Goal: Register for event/course

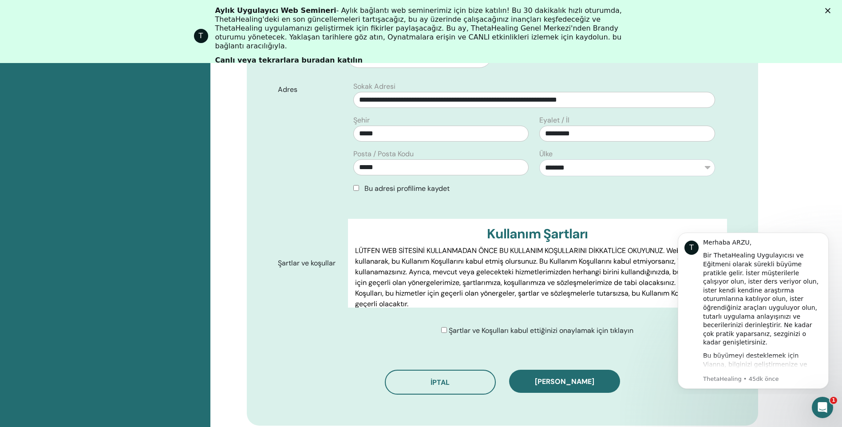
scroll to position [465, 0]
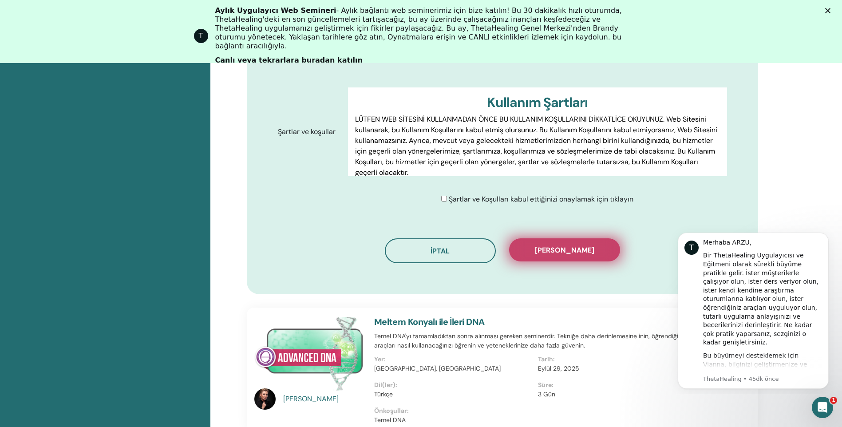
click at [556, 247] on span "[PERSON_NAME]" at bounding box center [564, 250] width 59 height 9
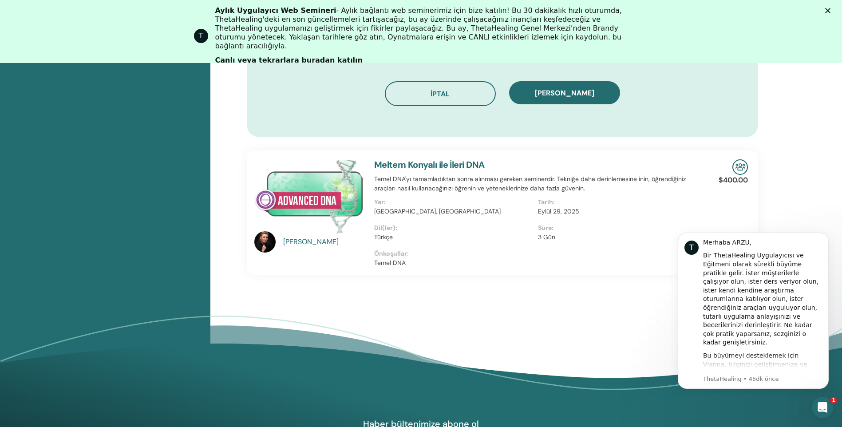
scroll to position [554, 0]
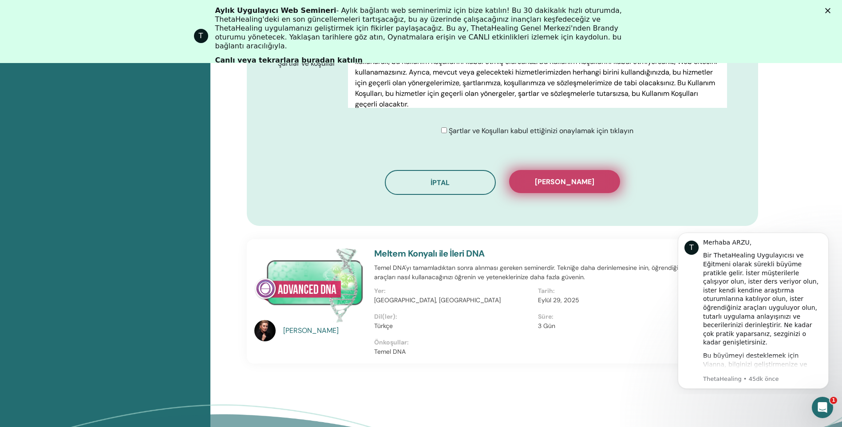
click at [557, 182] on span "[PERSON_NAME]" at bounding box center [564, 181] width 59 height 9
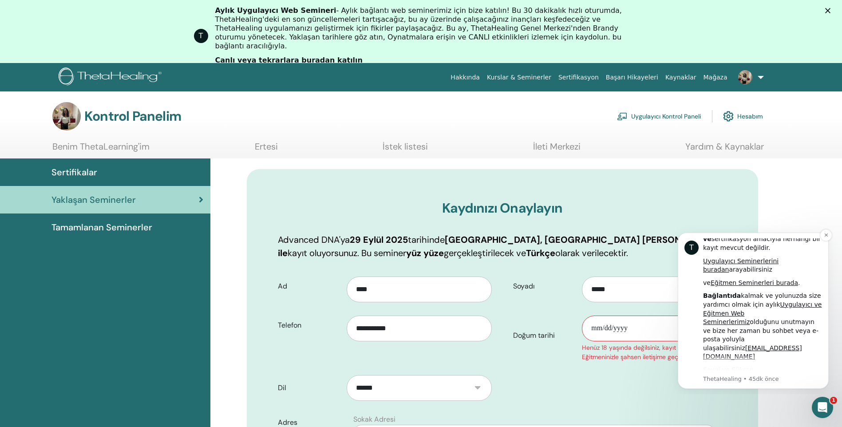
scroll to position [452, 0]
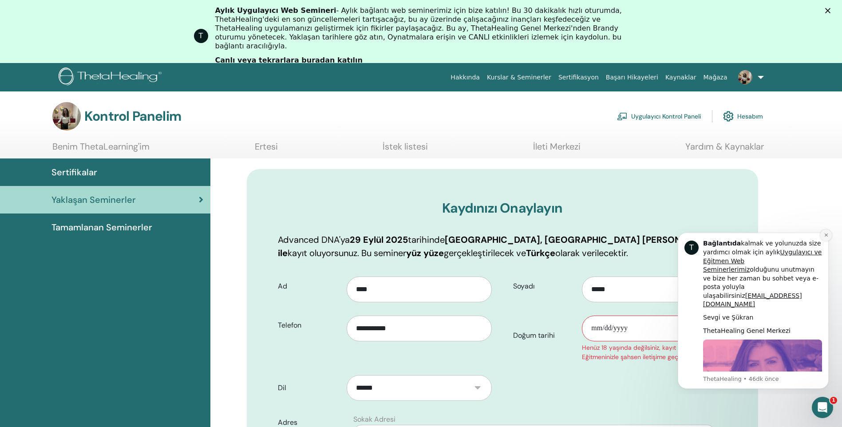
click at [826, 238] on icon "Bildirimi kapat" at bounding box center [826, 235] width 5 height 5
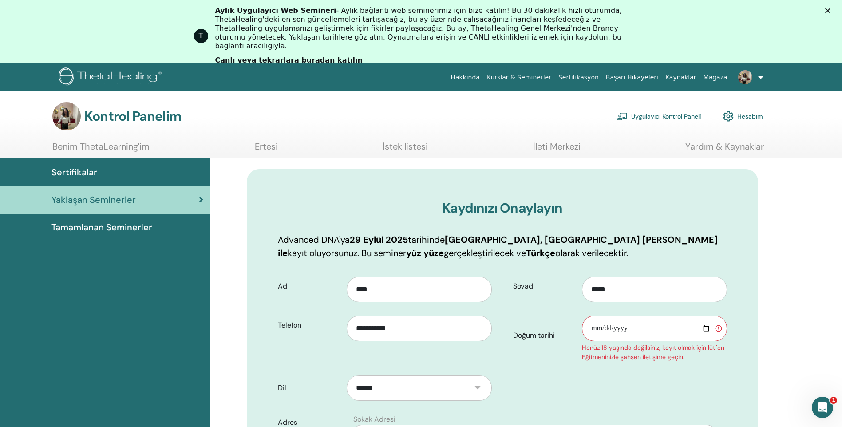
click at [621, 341] on input "Doğum tarihi" at bounding box center [654, 329] width 145 height 26
drag, startPoint x: 643, startPoint y: 333, endPoint x: 639, endPoint y: 325, distance: 8.7
click at [619, 331] on input "Doğum tarihi" at bounding box center [654, 329] width 145 height 26
click at [707, 326] on input "Doğum tarihi" at bounding box center [654, 329] width 145 height 26
click at [636, 325] on input "Doğum tarihi" at bounding box center [654, 329] width 145 height 26
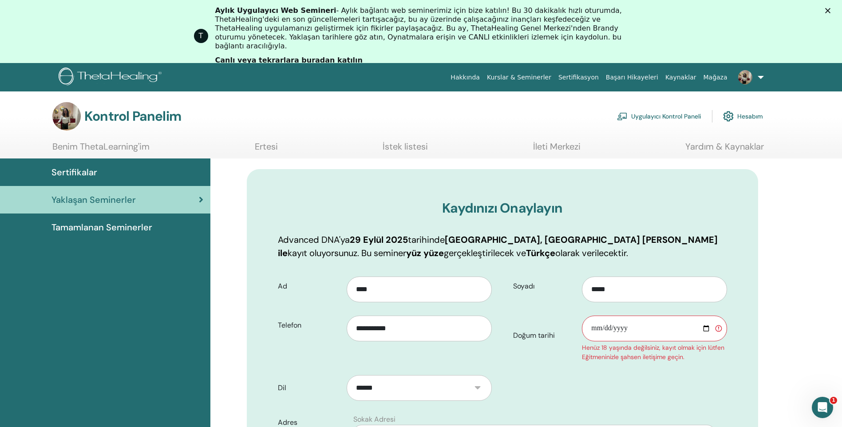
type input "**********"
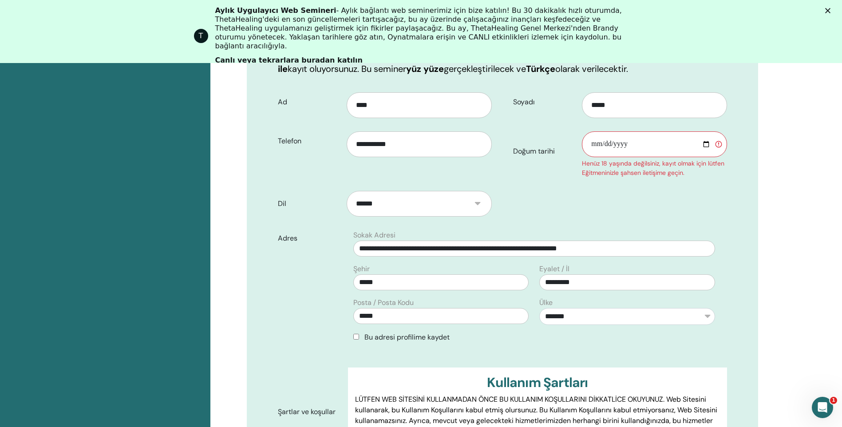
scroll to position [243, 0]
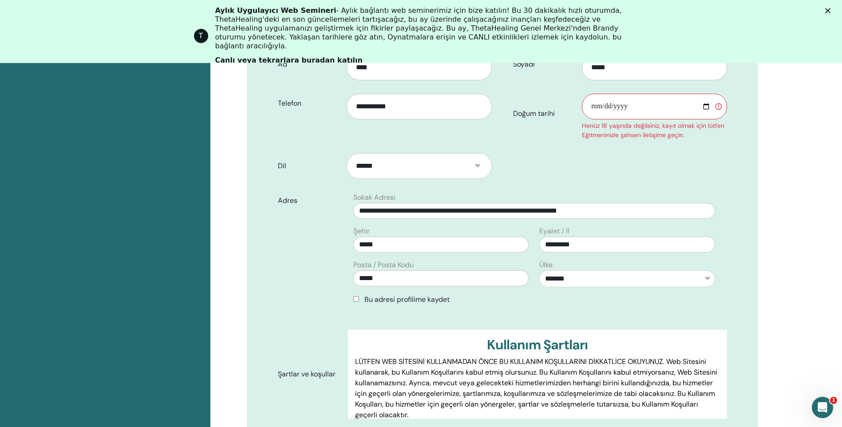
click at [636, 155] on form "**********" at bounding box center [502, 251] width 463 height 406
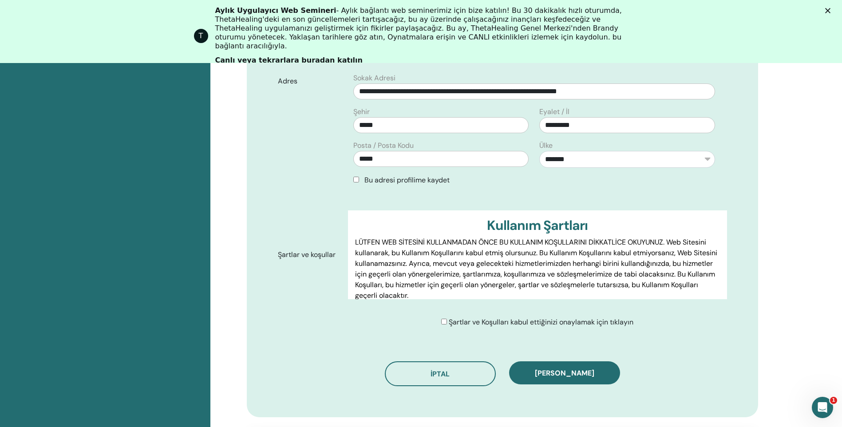
scroll to position [465, 0]
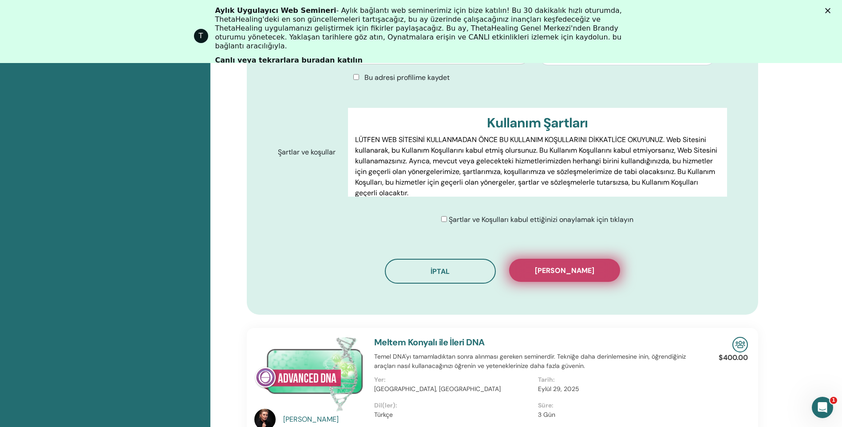
click at [550, 266] on span "Kaydı onayla" at bounding box center [564, 270] width 59 height 9
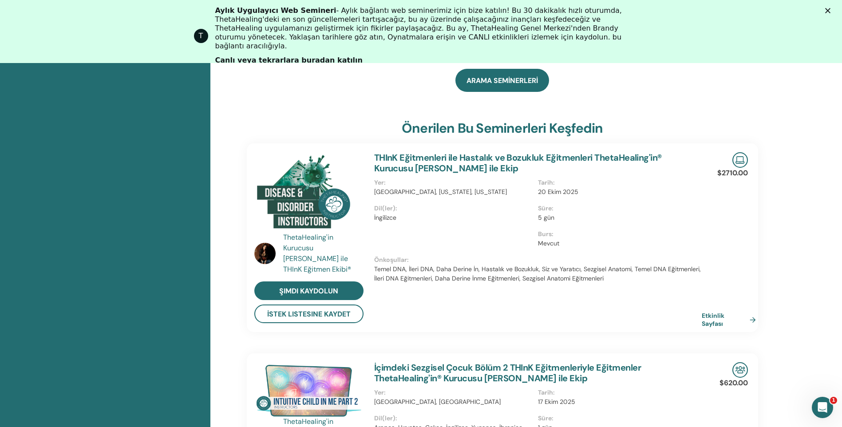
scroll to position [334, 0]
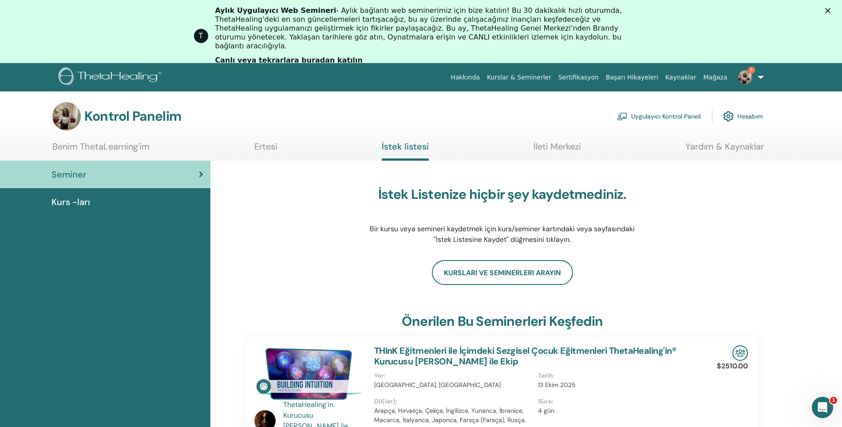
click at [588, 75] on link "Sertifikasyon" at bounding box center [579, 77] width 48 height 16
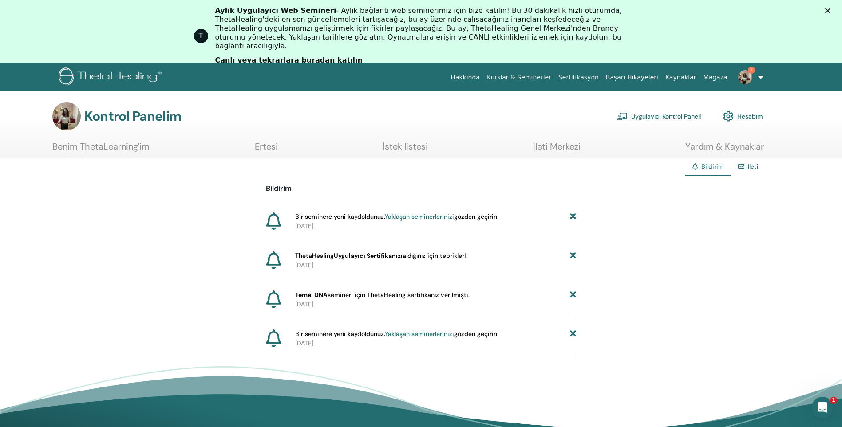
click at [362, 256] on b "Uygulayıcı Sertifikanızı" at bounding box center [368, 256] width 69 height 8
click at [354, 257] on b "Uygulayıcı Sertifikanızı" at bounding box center [368, 256] width 69 height 8
click at [743, 77] on img at bounding box center [745, 77] width 14 height 14
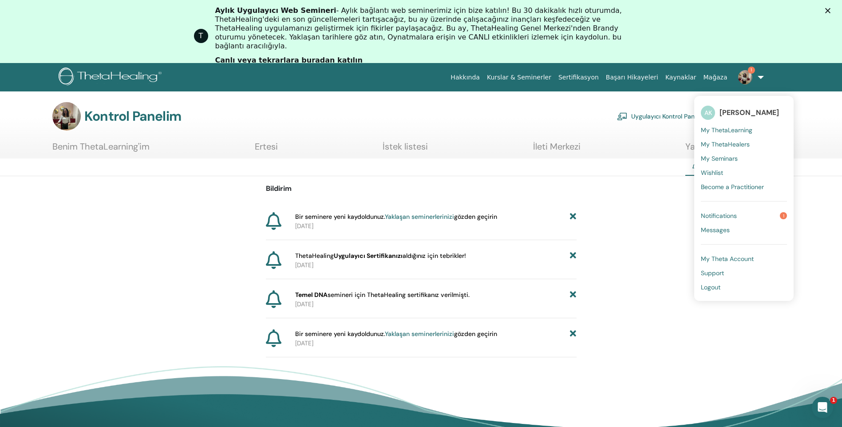
click at [758, 77] on link "1" at bounding box center [749, 77] width 36 height 28
